Goal: Transaction & Acquisition: Download file/media

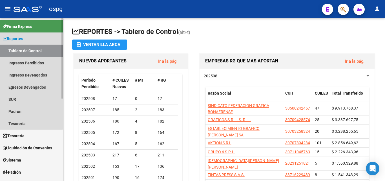
click at [17, 38] on span "Reportes" at bounding box center [13, 39] width 20 height 6
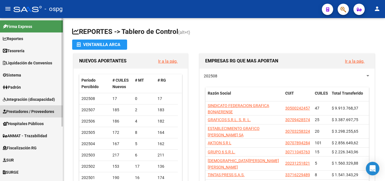
click at [33, 112] on span "Prestadores / Proveedores" at bounding box center [28, 111] width 51 height 6
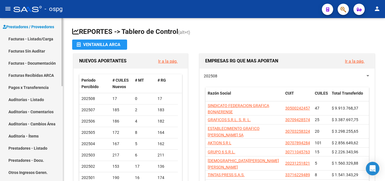
scroll to position [113, 0]
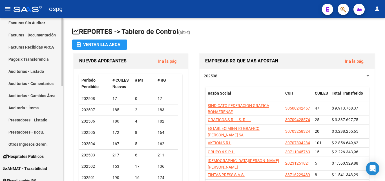
click at [36, 121] on link "Prestadores - Listado" at bounding box center [31, 120] width 63 height 12
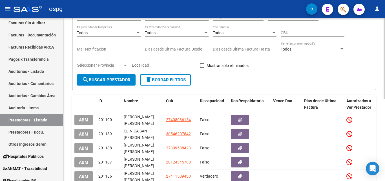
scroll to position [56, 0]
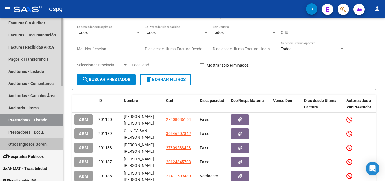
click at [45, 145] on link "Otros Ingresos Geren." at bounding box center [31, 144] width 63 height 12
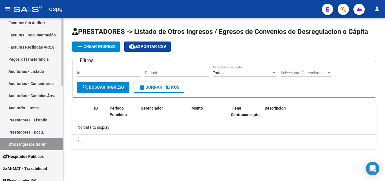
click at [37, 133] on link "Prestadores - Docu." at bounding box center [31, 132] width 63 height 12
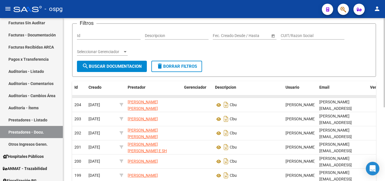
scroll to position [28, 0]
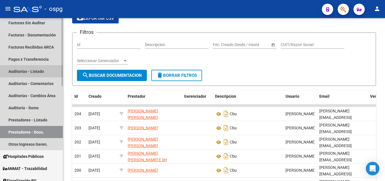
click at [40, 72] on link "Auditorías - Listado" at bounding box center [31, 71] width 63 height 12
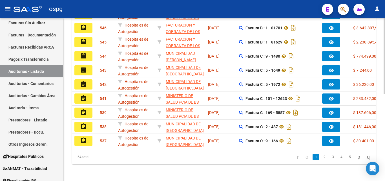
scroll to position [186, 0]
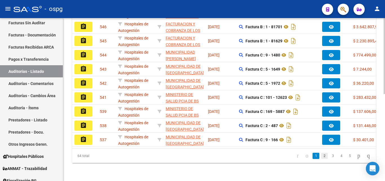
click at [321, 155] on link "2" at bounding box center [324, 156] width 7 height 6
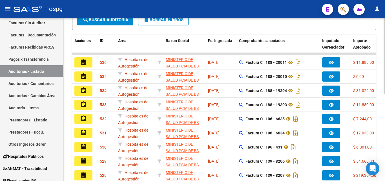
scroll to position [130, 0]
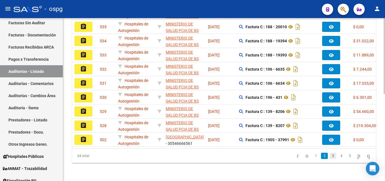
click at [330, 155] on link "3" at bounding box center [333, 156] width 7 height 6
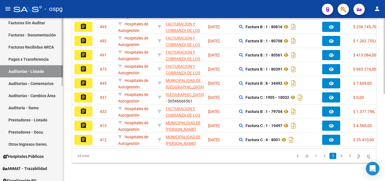
scroll to position [186, 0]
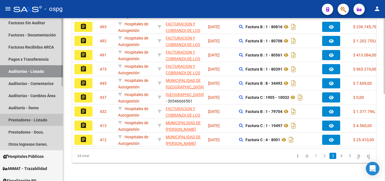
click at [46, 118] on link "Prestadores - Listado" at bounding box center [31, 120] width 63 height 12
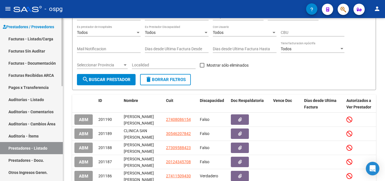
scroll to position [56, 0]
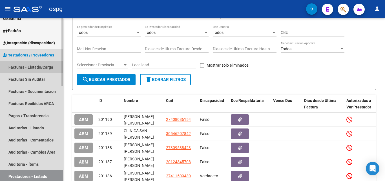
click at [33, 65] on link "Facturas - Listado/Carga" at bounding box center [31, 67] width 63 height 12
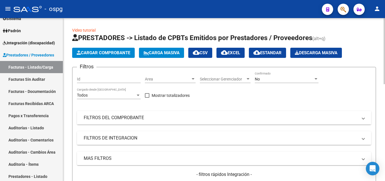
click at [147, 112] on mat-expansion-panel-header "FILTROS DEL COMPROBANTE" at bounding box center [224, 118] width 294 height 14
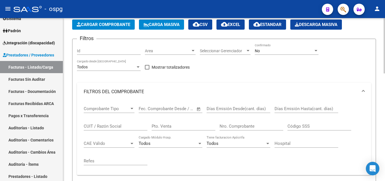
scroll to position [56, 0]
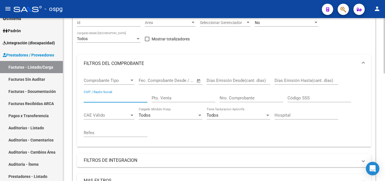
click at [113, 96] on input "CUIT / Razón Social" at bounding box center [116, 97] width 64 height 5
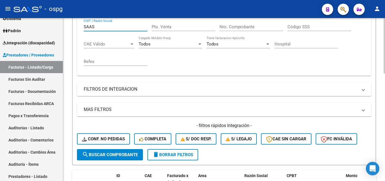
scroll to position [141, 0]
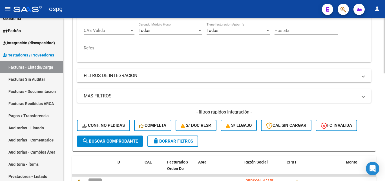
type input "SAAS"
click at [127, 138] on button "search Buscar Comprobante" at bounding box center [110, 140] width 66 height 11
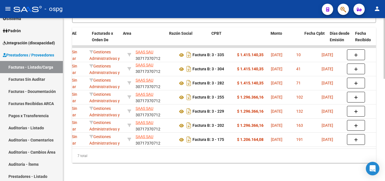
scroll to position [0, 69]
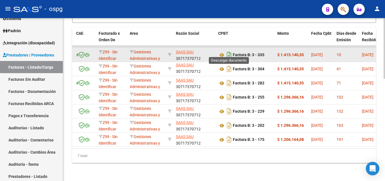
click at [229, 50] on icon "Descargar documento" at bounding box center [229, 54] width 7 height 9
